Goal: Information Seeking & Learning: Learn about a topic

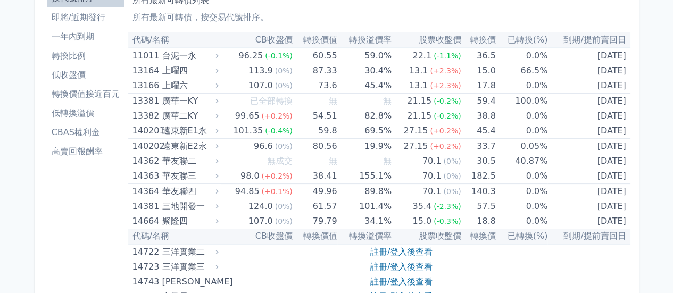
scroll to position [160, 0]
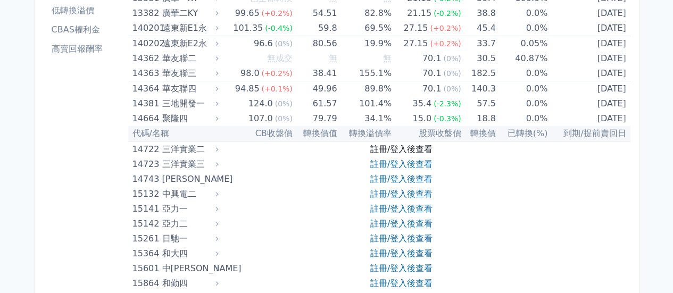
click at [391, 149] on link "註冊/登入後查看" at bounding box center [401, 149] width 62 height 10
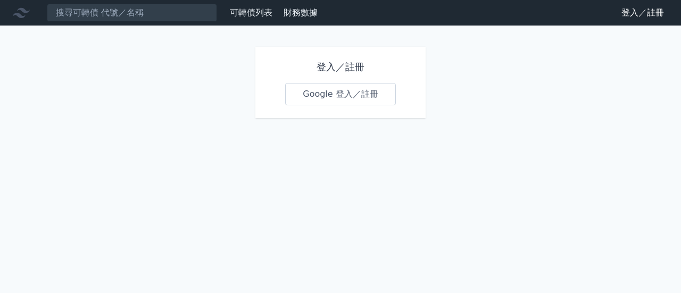
click at [344, 92] on link "Google 登入／註冊" at bounding box center [340, 94] width 111 height 22
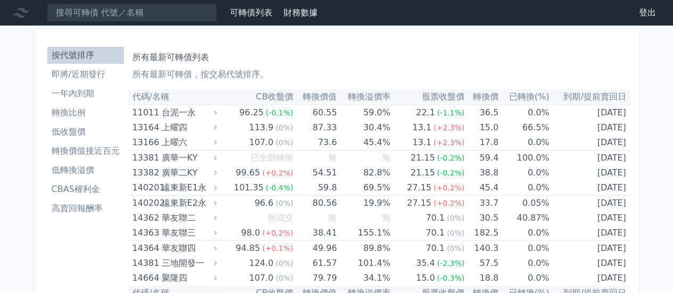
click at [91, 77] on li "即將/近期發行" at bounding box center [85, 74] width 77 height 13
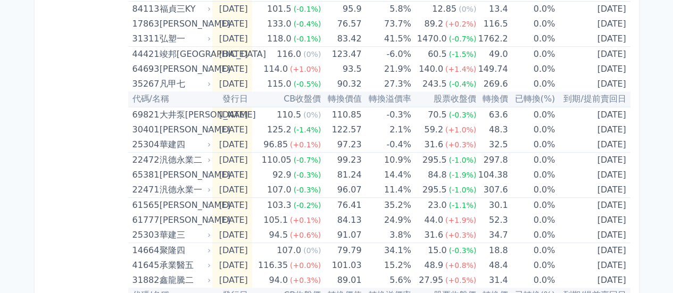
scroll to position [347, 0]
